Goal: Find specific page/section: Find specific page/section

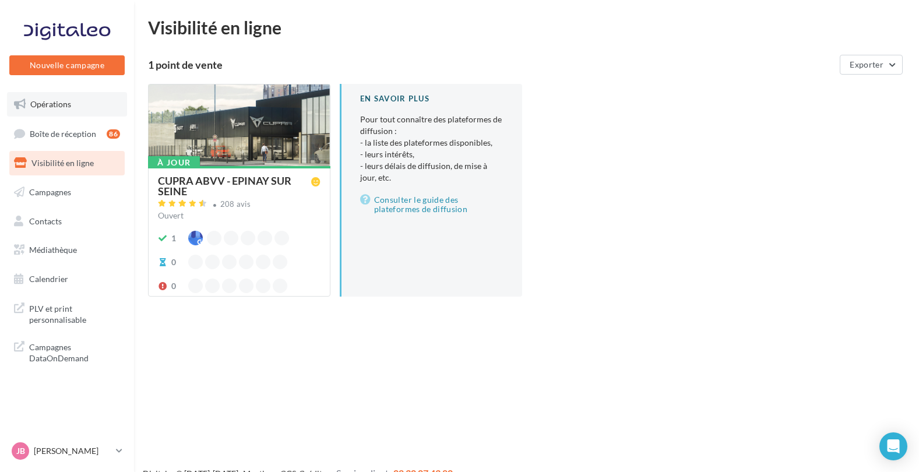
click at [72, 107] on link "Opérations" at bounding box center [67, 104] width 120 height 24
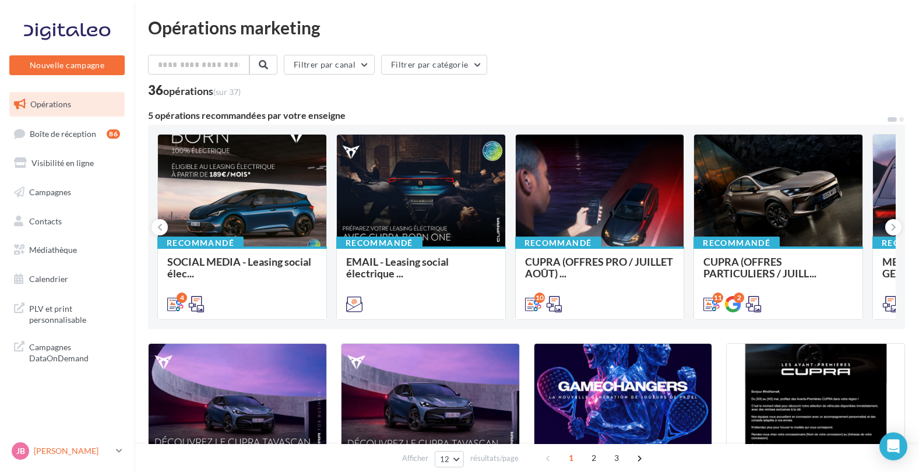
click at [89, 451] on p "[PERSON_NAME]" at bounding box center [73, 451] width 78 height 12
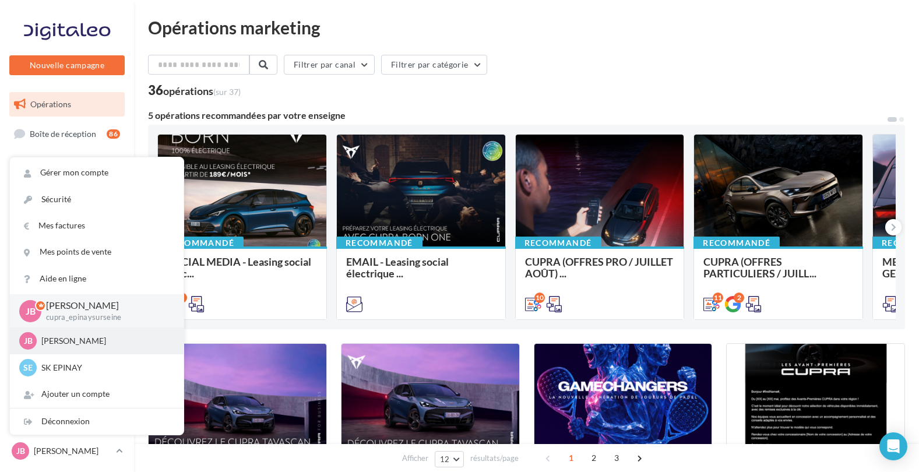
click at [93, 350] on div "JB [PERSON_NAME] SEAT-[GEOGRAPHIC_DATA]" at bounding box center [97, 341] width 174 height 27
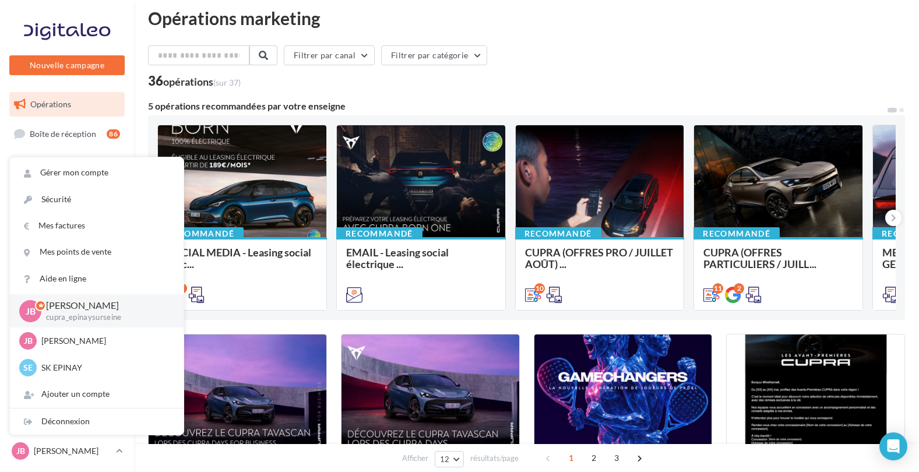
scroll to position [19, 0]
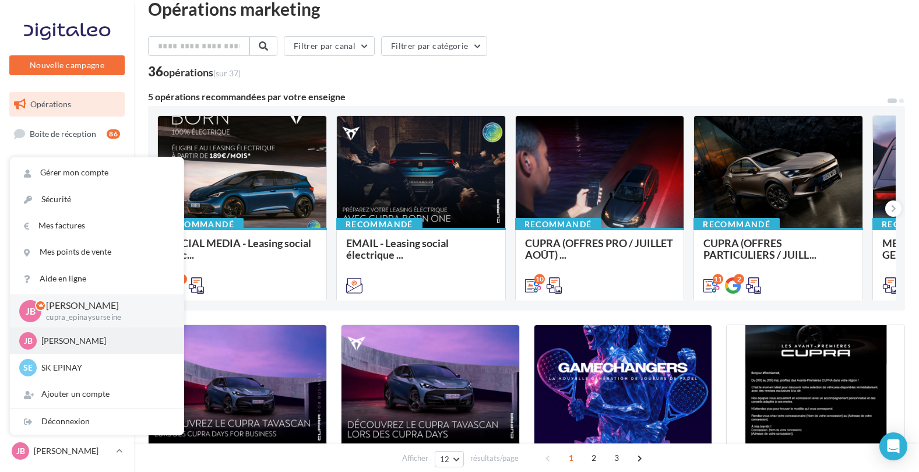
click at [73, 334] on div "JB Justine Bourgeois SEAT-EPINAY-SUR-SEINE" at bounding box center [96, 340] width 155 height 17
